Goal: Information Seeking & Learning: Find specific page/section

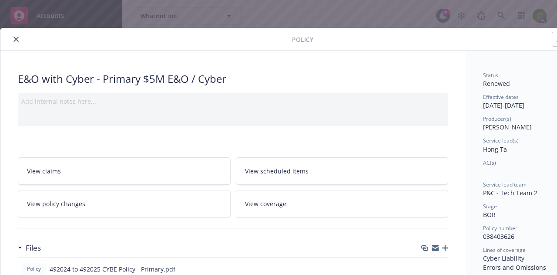
drag, startPoint x: 16, startPoint y: 38, endPoint x: 339, endPoint y: 54, distance: 324.1
click at [16, 38] on icon "close" at bounding box center [15, 39] width 5 height 5
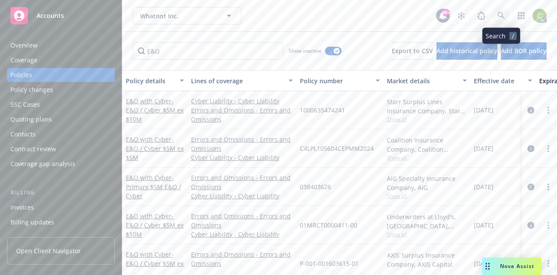
click at [497, 13] on link at bounding box center [501, 15] width 17 height 17
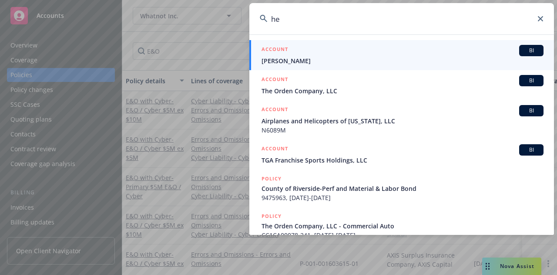
type input "h"
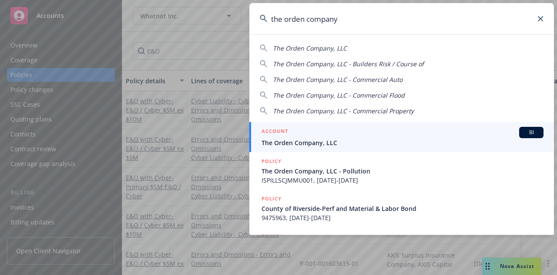
type input "the orden company"
click at [302, 138] on span "The Orden Company, LLC" at bounding box center [403, 142] width 282 height 9
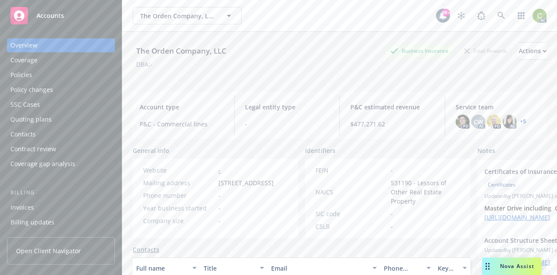
click at [41, 60] on div "Coverage" at bounding box center [60, 60] width 101 height 14
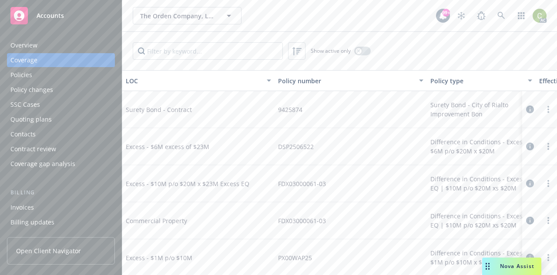
click at [26, 74] on div "Policies" at bounding box center [21, 75] width 22 height 14
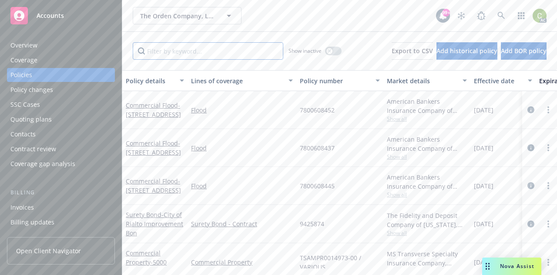
click at [200, 54] on input "Filter by keyword..." at bounding box center [208, 50] width 151 height 17
type input "general"
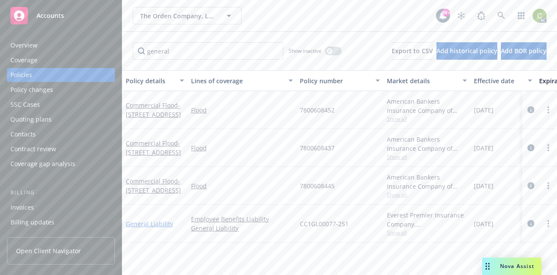
click at [161, 225] on link "General Liability" at bounding box center [149, 223] width 47 height 8
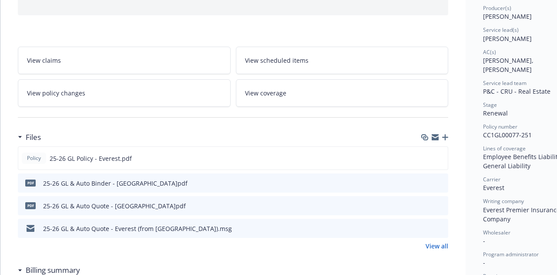
scroll to position [131, 0]
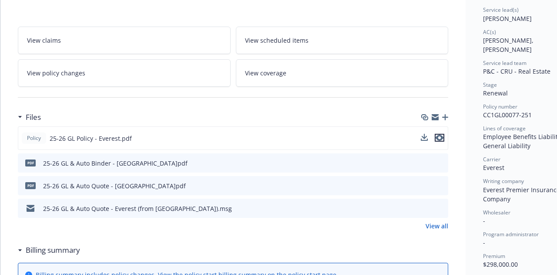
click at [443, 138] on button "preview file" at bounding box center [440, 138] width 10 height 8
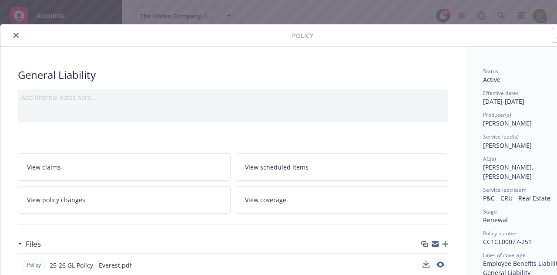
scroll to position [0, 0]
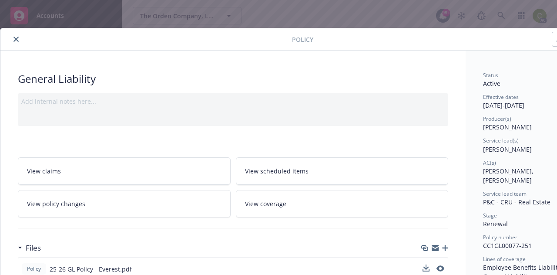
click at [17, 42] on button "close" at bounding box center [16, 39] width 10 height 10
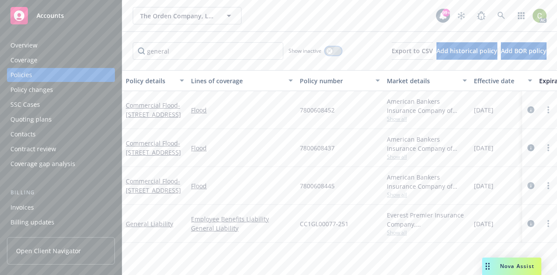
click at [328, 52] on icon "button" at bounding box center [329, 50] width 3 height 3
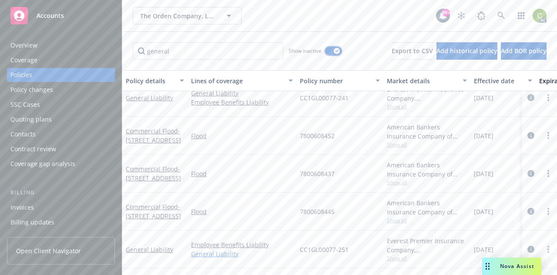
scroll to position [83, 0]
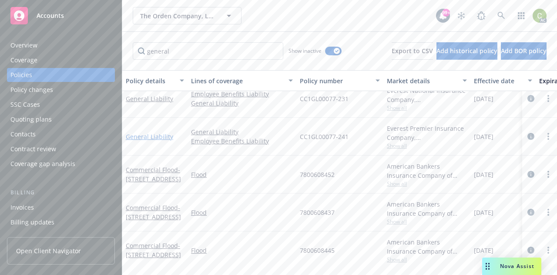
click at [155, 138] on link "General Liability" at bounding box center [149, 136] width 47 height 8
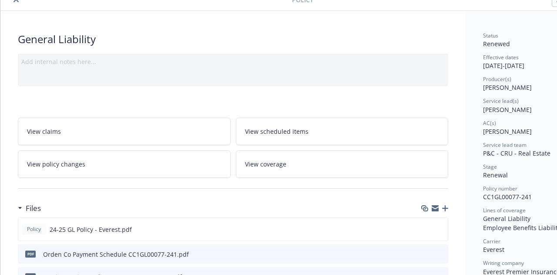
scroll to position [44, 0]
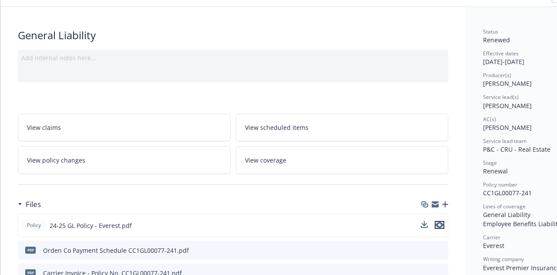
click at [439, 223] on icon "preview file" at bounding box center [440, 224] width 8 height 6
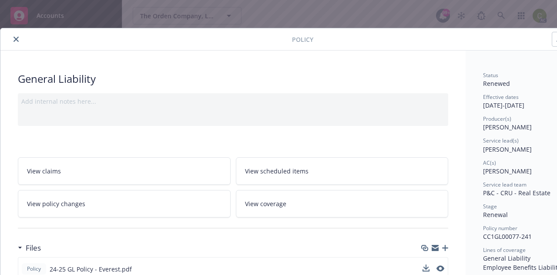
scroll to position [131, 0]
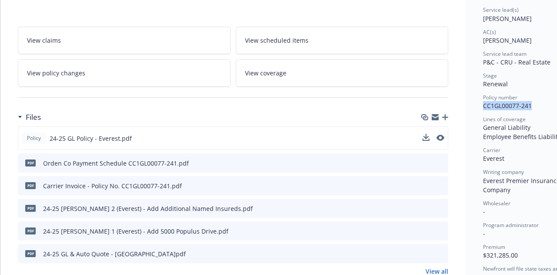
drag, startPoint x: 522, startPoint y: 107, endPoint x: 484, endPoint y: 107, distance: 37.4
click at [484, 107] on span "CC1GL00077-241" at bounding box center [507, 105] width 49 height 8
